Goal: Task Accomplishment & Management: Use online tool/utility

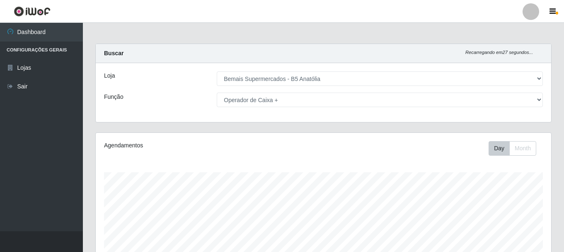
select select "405"
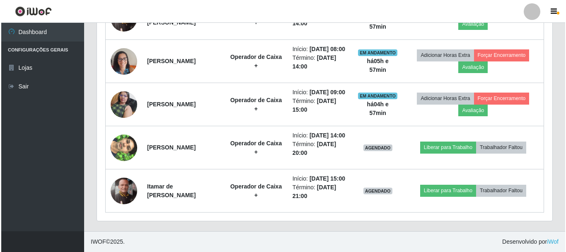
scroll to position [172, 455]
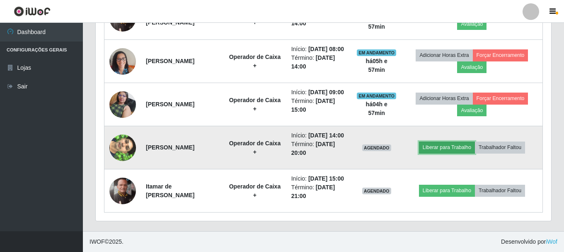
click at [445, 141] on button "Liberar para Trabalho" at bounding box center [447, 147] width 56 height 12
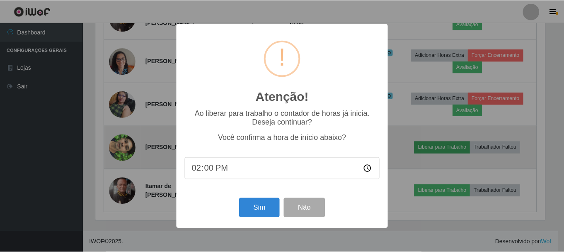
scroll to position [172, 451]
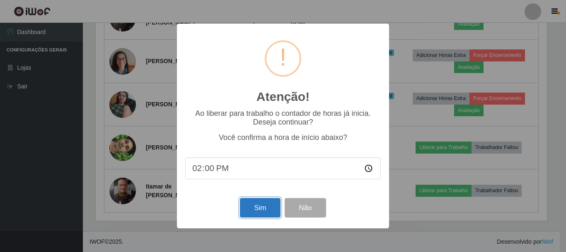
click at [265, 206] on button "Sim" at bounding box center [260, 207] width 40 height 19
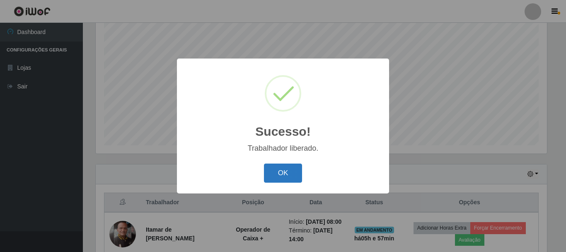
click at [279, 174] on button "OK" at bounding box center [283, 172] width 39 height 19
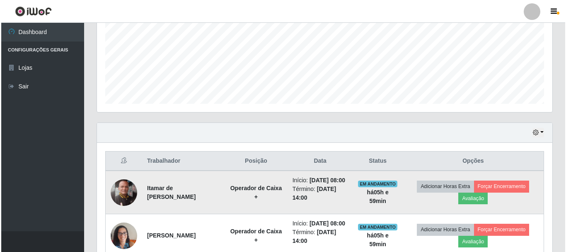
scroll to position [276, 0]
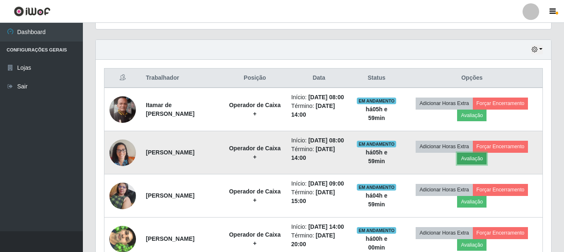
click at [470, 164] on button "Avaliação" at bounding box center [471, 159] width 29 height 12
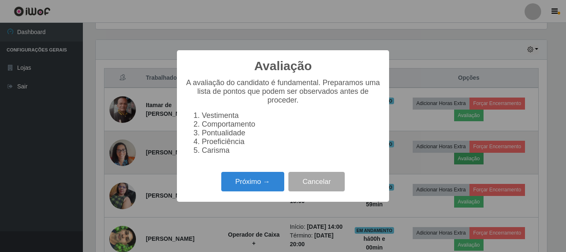
scroll to position [172, 451]
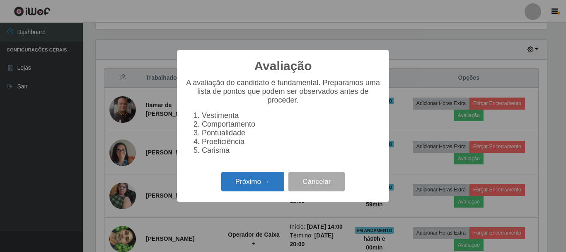
click at [241, 182] on button "Próximo →" at bounding box center [252, 181] width 63 height 19
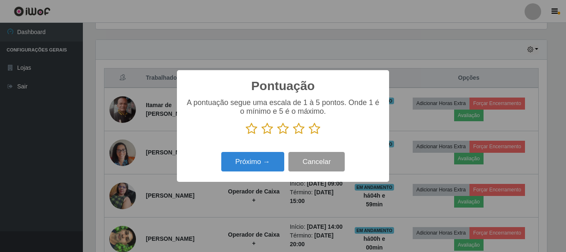
scroll to position [414271, 413992]
click at [316, 130] on icon at bounding box center [315, 128] width 12 height 12
click at [309, 135] on input "radio" at bounding box center [309, 135] width 0 height 0
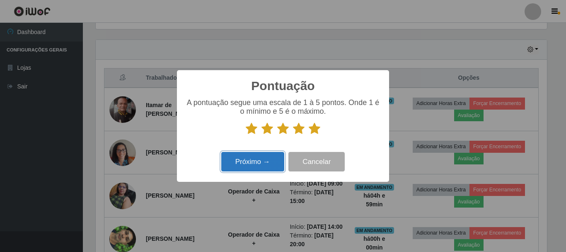
click at [261, 158] on button "Próximo →" at bounding box center [252, 161] width 63 height 19
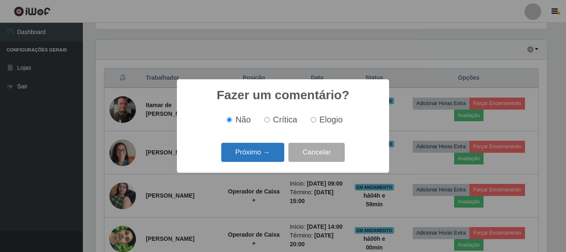
click at [276, 157] on button "Próximo →" at bounding box center [252, 152] width 63 height 19
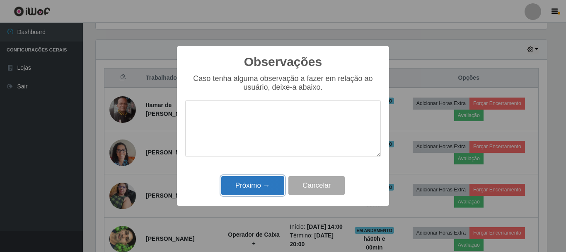
click at [269, 179] on button "Próximo →" at bounding box center [252, 185] width 63 height 19
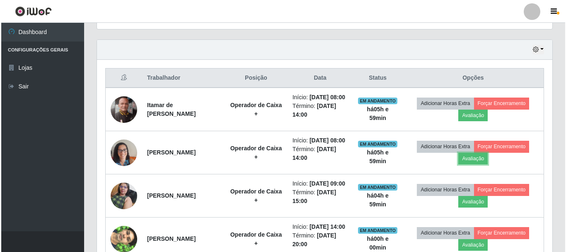
scroll to position [172, 455]
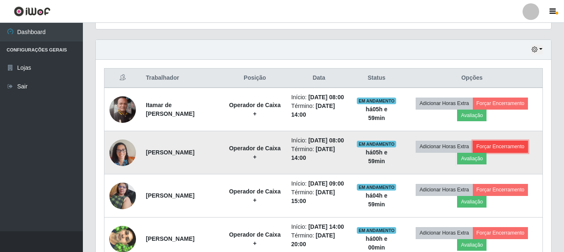
click at [502, 152] on button "Forçar Encerramento" at bounding box center [501, 146] width 56 height 12
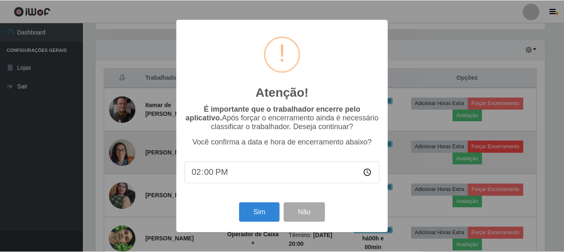
scroll to position [172, 451]
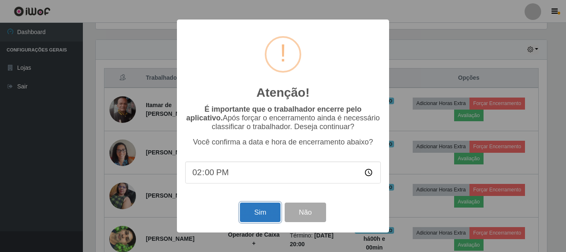
click at [257, 214] on button "Sim" at bounding box center [260, 211] width 40 height 19
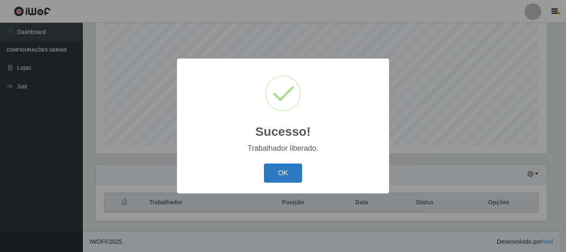
click at [282, 170] on button "OK" at bounding box center [283, 172] width 39 height 19
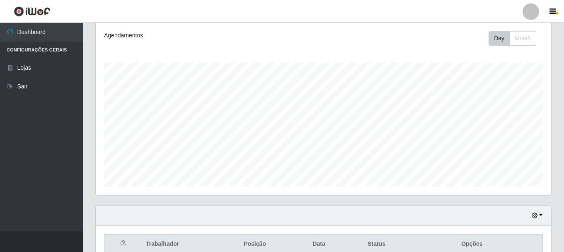
scroll to position [0, 0]
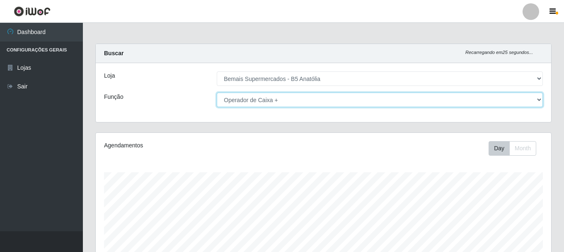
click at [270, 100] on select "[Selecione...] ASG ASG + ASG ++ Auxiliar de Estacionamento Auxiliar de Estacion…" at bounding box center [380, 99] width 326 height 15
click at [217, 92] on select "[Selecione...] ASG ASG + ASG ++ Auxiliar de Estacionamento Auxiliar de Estacion…" at bounding box center [380, 99] width 326 height 15
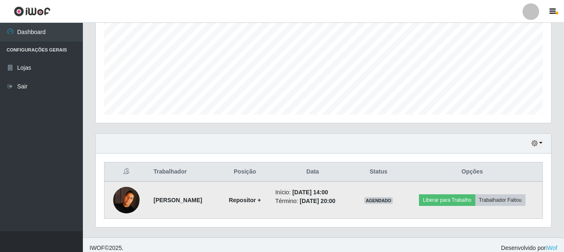
scroll to position [188, 0]
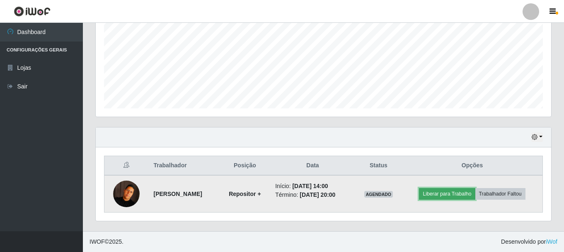
click at [457, 196] on button "Liberar para Trabalho" at bounding box center [447, 194] width 56 height 12
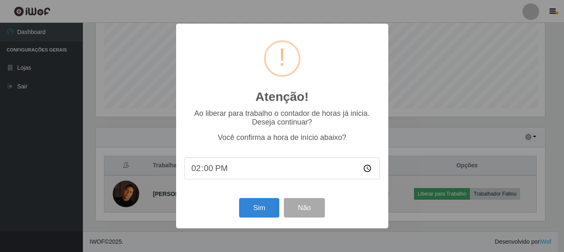
scroll to position [172, 451]
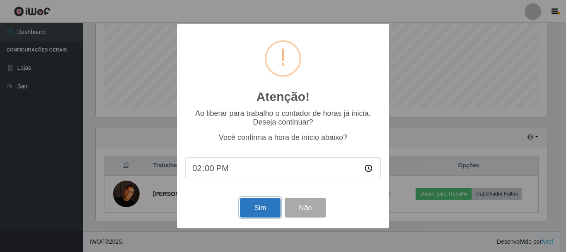
click at [275, 213] on button "Sim" at bounding box center [260, 207] width 40 height 19
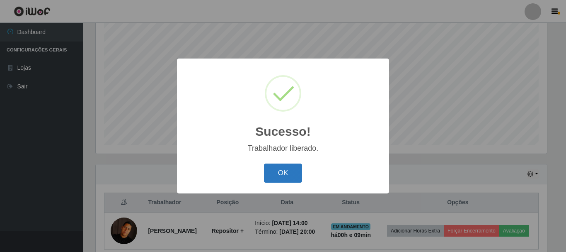
click at [290, 176] on button "OK" at bounding box center [283, 172] width 39 height 19
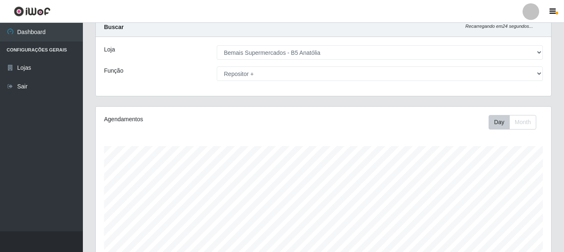
scroll to position [0, 0]
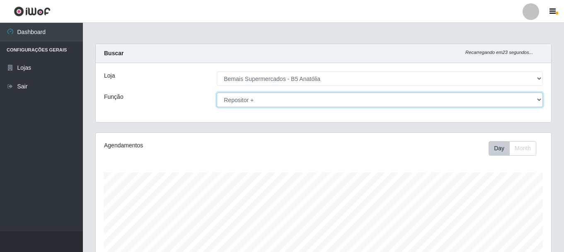
click at [243, 98] on select "[Selecione...] ASG ASG + ASG ++ Auxiliar de Estacionamento Auxiliar de Estacion…" at bounding box center [380, 99] width 326 height 15
select select "72"
click at [217, 92] on select "[Selecione...] ASG ASG + ASG ++ Auxiliar de Estacionamento Auxiliar de Estacion…" at bounding box center [380, 99] width 326 height 15
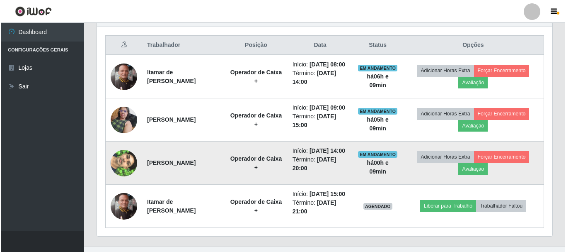
scroll to position [332, 0]
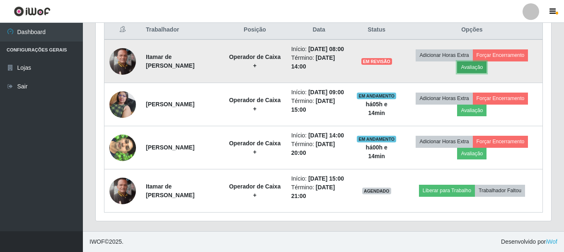
click at [481, 62] on button "Avaliação" at bounding box center [471, 67] width 29 height 12
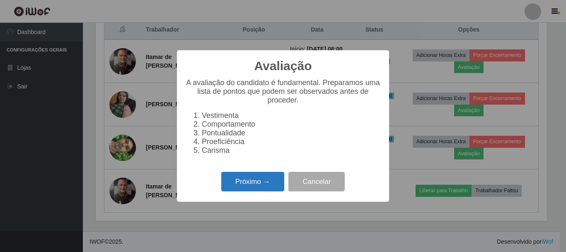
click at [255, 189] on button "Próximo →" at bounding box center [252, 181] width 63 height 19
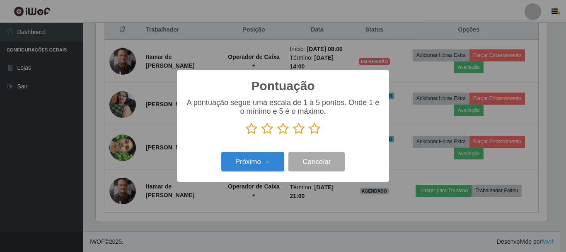
scroll to position [414271, 413992]
click at [317, 126] on icon at bounding box center [315, 128] width 12 height 12
click at [309, 135] on input "radio" at bounding box center [309, 135] width 0 height 0
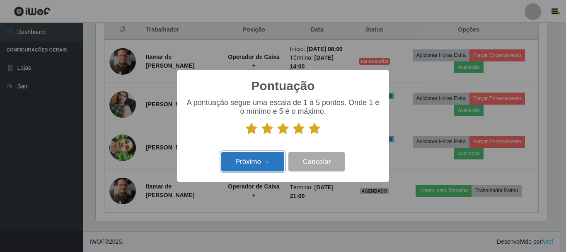
click at [258, 169] on button "Próximo →" at bounding box center [252, 161] width 63 height 19
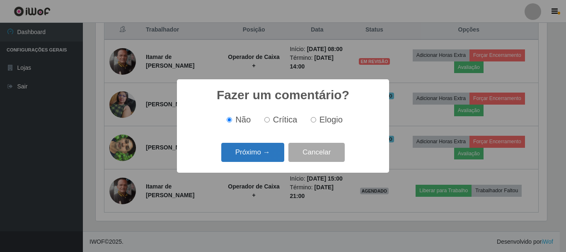
click at [280, 157] on button "Próximo →" at bounding box center [252, 152] width 63 height 19
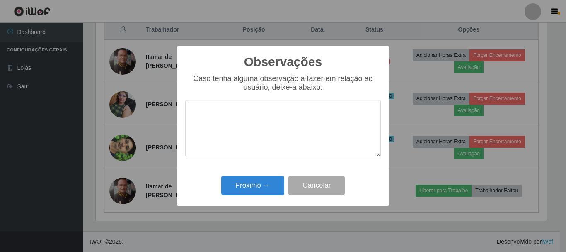
click at [266, 197] on div "Próximo → Cancelar" at bounding box center [283, 185] width 196 height 24
click at [263, 186] on button "Próximo →" at bounding box center [252, 185] width 63 height 19
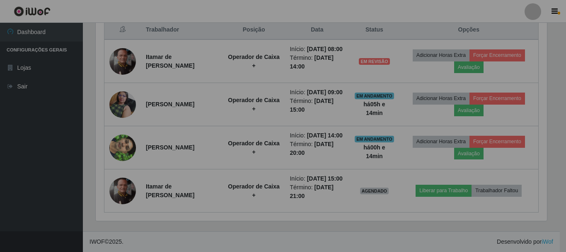
scroll to position [172, 455]
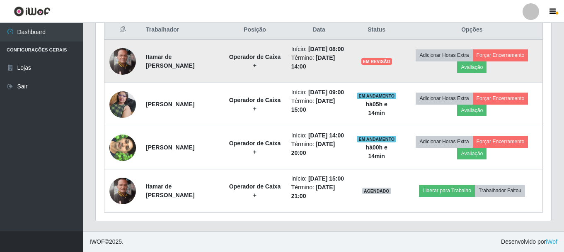
click at [508, 43] on td "Adicionar Horas Extra Forçar Encerramento Avaliação" at bounding box center [472, 61] width 141 height 44
click at [507, 49] on button "Forçar Encerramento" at bounding box center [501, 55] width 56 height 12
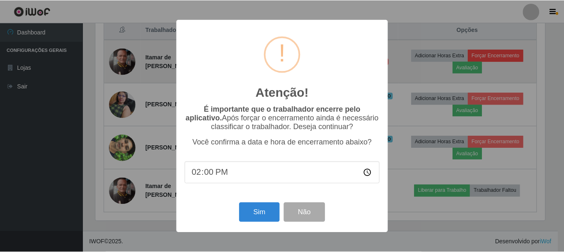
scroll to position [172, 451]
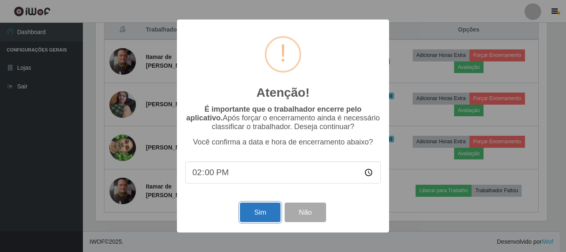
click at [269, 216] on button "Sim" at bounding box center [260, 211] width 40 height 19
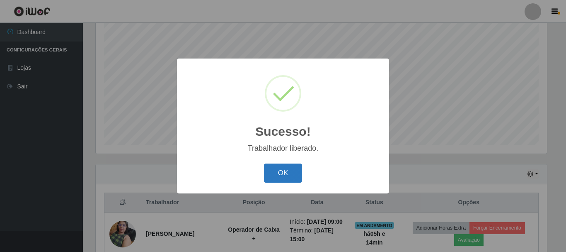
click at [291, 173] on button "OK" at bounding box center [283, 172] width 39 height 19
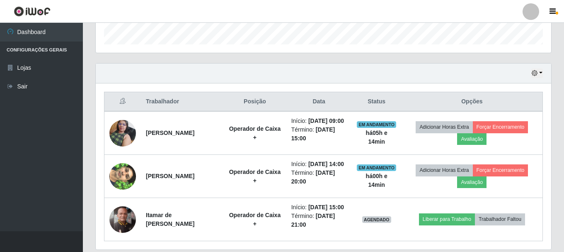
scroll to position [307, 0]
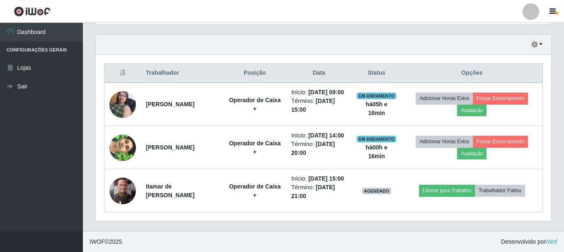
drag, startPoint x: 558, startPoint y: 23, endPoint x: 375, endPoint y: 246, distance: 288.3
click at [375, 246] on footer "IWOF © 2025 . Desenvolvido por iWof" at bounding box center [323, 241] width 481 height 21
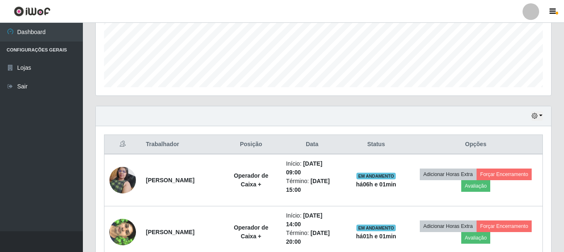
scroll to position [290, 0]
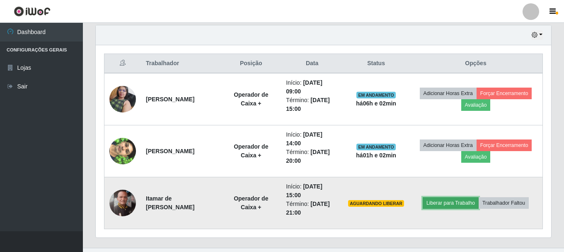
click at [463, 200] on button "Liberar para Trabalho" at bounding box center [451, 203] width 56 height 12
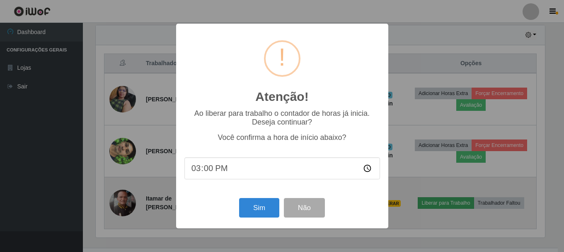
scroll to position [172, 451]
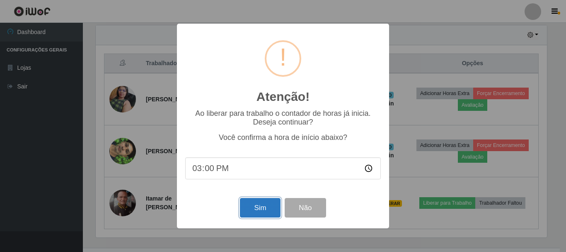
click at [256, 205] on button "Sim" at bounding box center [260, 207] width 40 height 19
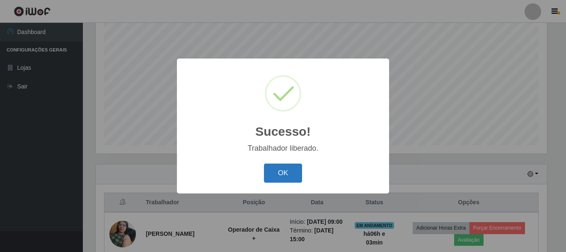
click at [286, 173] on button "OK" at bounding box center [283, 172] width 39 height 19
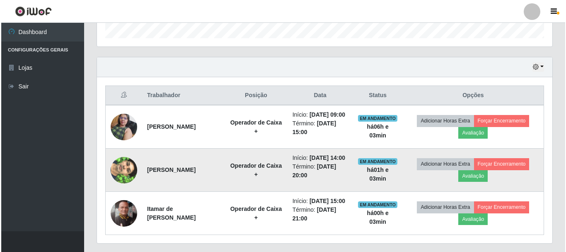
scroll to position [276, 0]
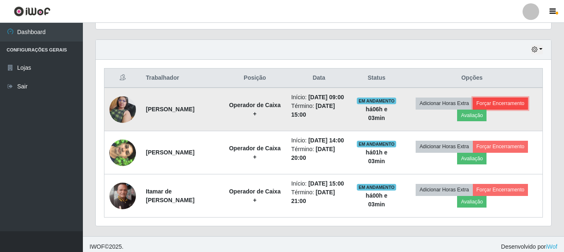
click at [504, 107] on button "Forçar Encerramento" at bounding box center [501, 103] width 56 height 12
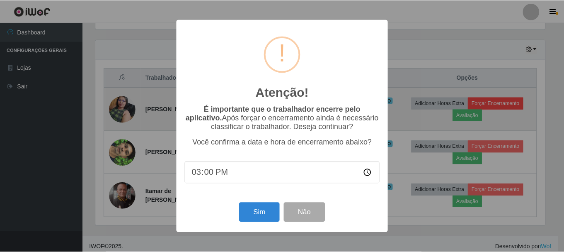
scroll to position [172, 451]
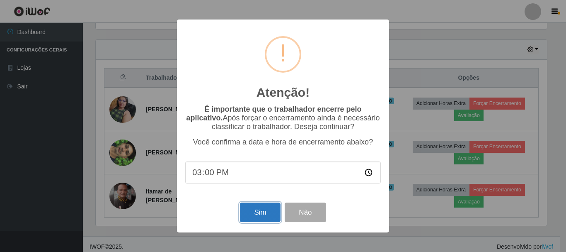
click at [264, 215] on button "Sim" at bounding box center [260, 211] width 40 height 19
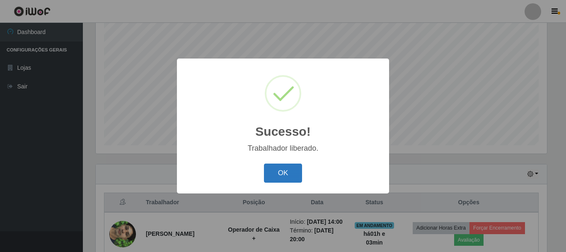
click at [280, 171] on button "OK" at bounding box center [283, 172] width 39 height 19
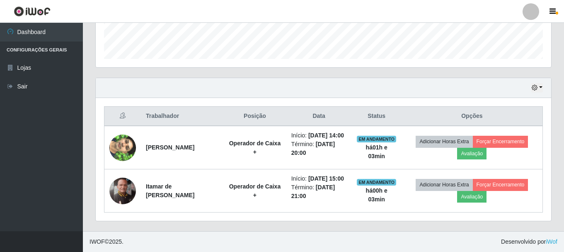
scroll to position [255, 0]
